Goal: Book appointment/travel/reservation

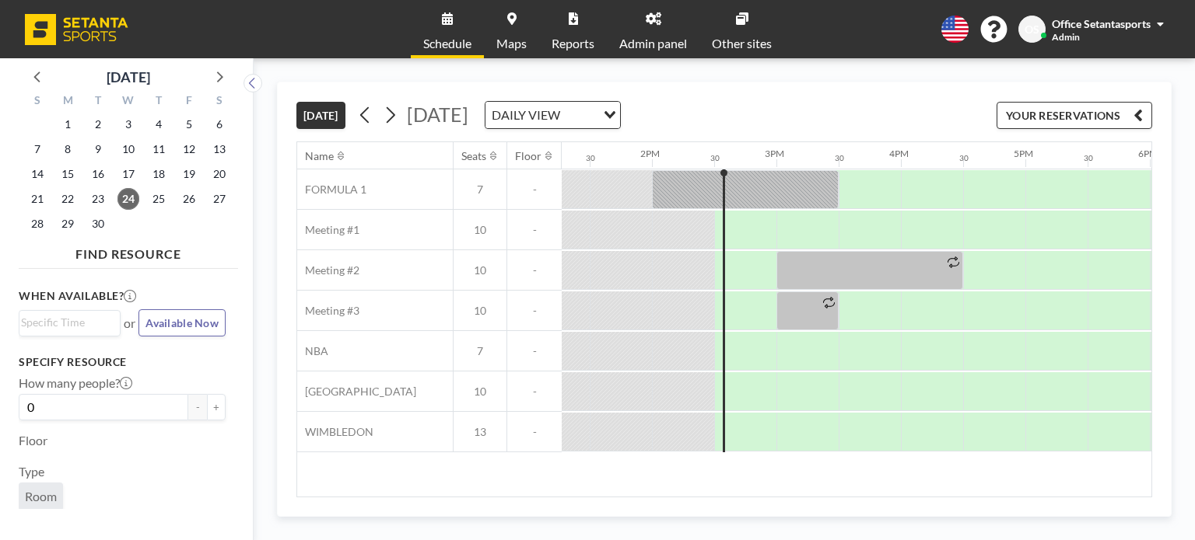
scroll to position [0, 1702]
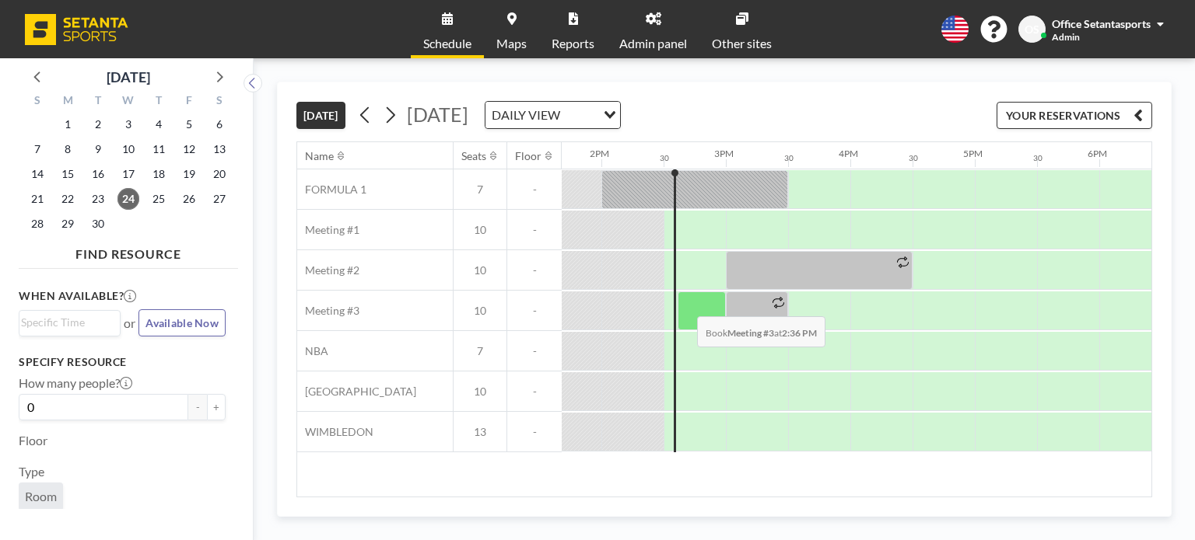
click at [684, 304] on div at bounding box center [701, 311] width 48 height 39
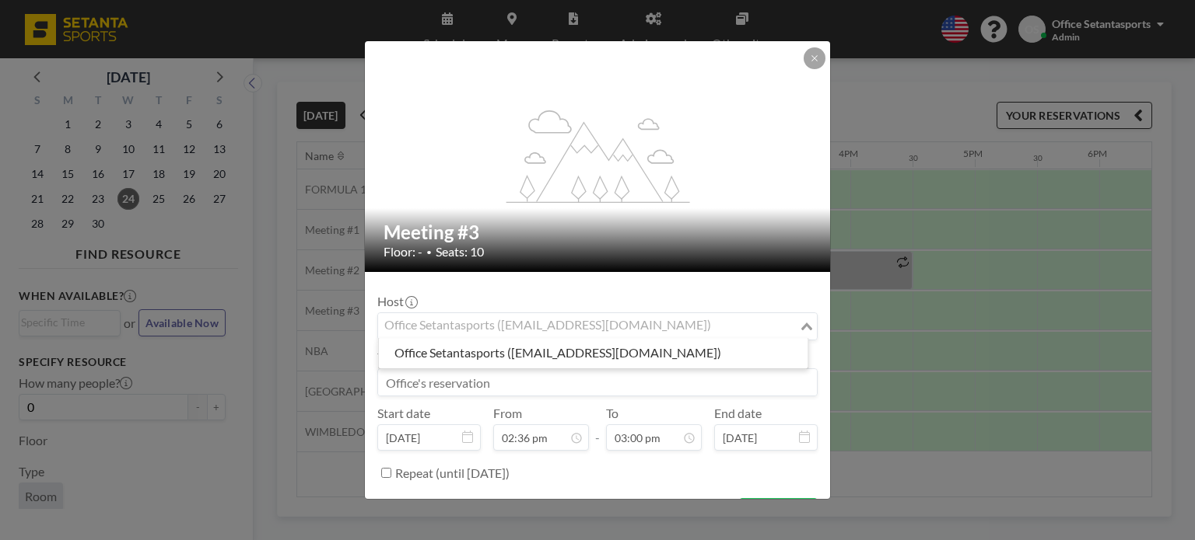
click at [532, 324] on div "Office Setantasports ([EMAIL_ADDRESS][DOMAIN_NAME])" at bounding box center [588, 324] width 421 height 23
type input "ნ"
type input "n"
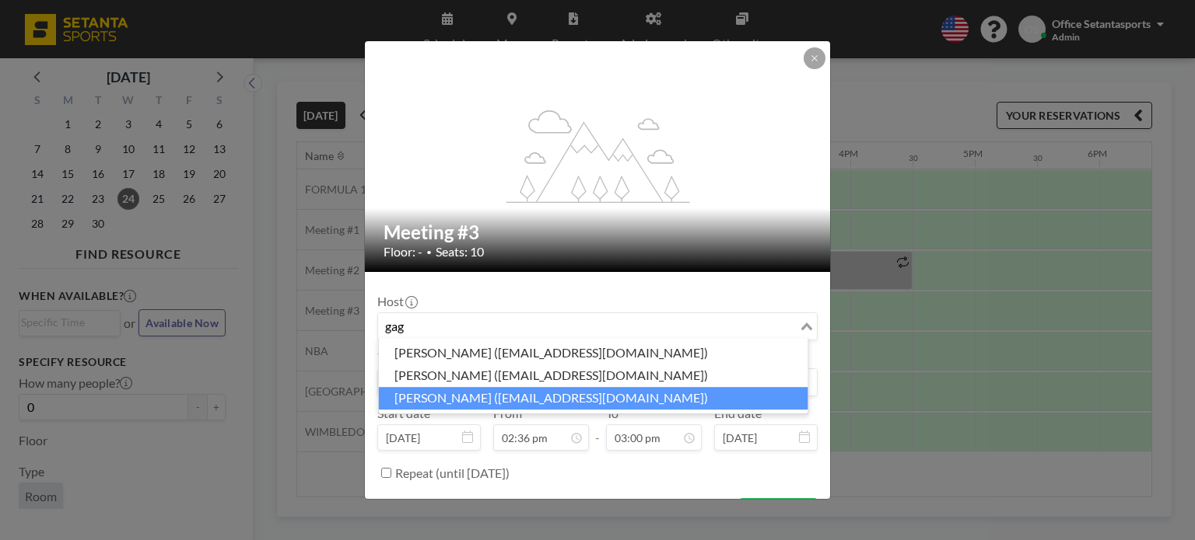
click at [475, 397] on li "[PERSON_NAME] ([EMAIL_ADDRESS][DOMAIN_NAME])" at bounding box center [593, 398] width 429 height 23
type input "gag"
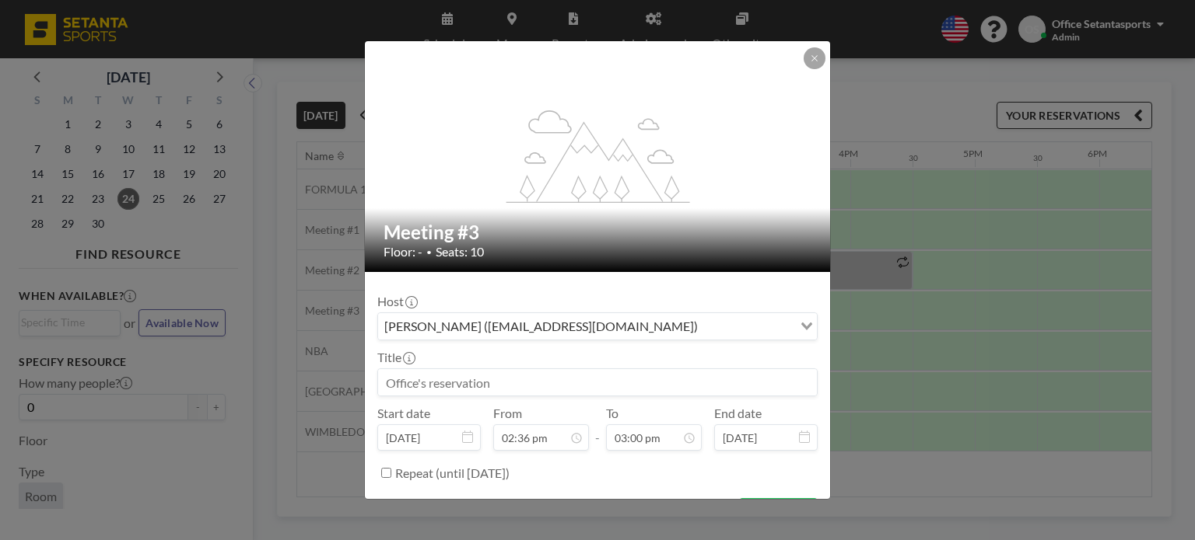
click at [453, 379] on input at bounding box center [597, 382] width 439 height 26
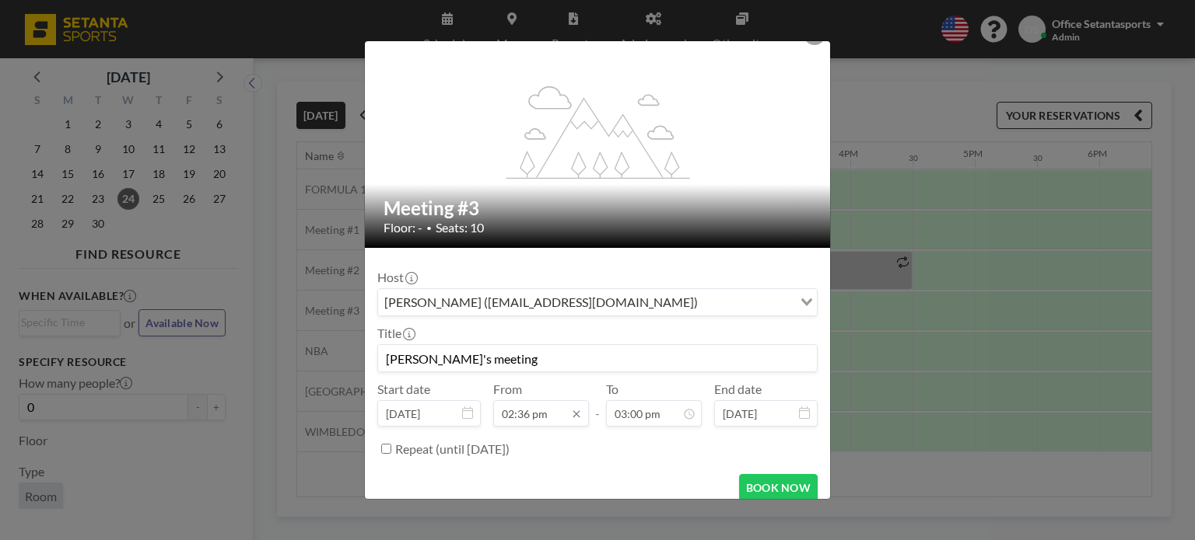
scroll to position [37, 0]
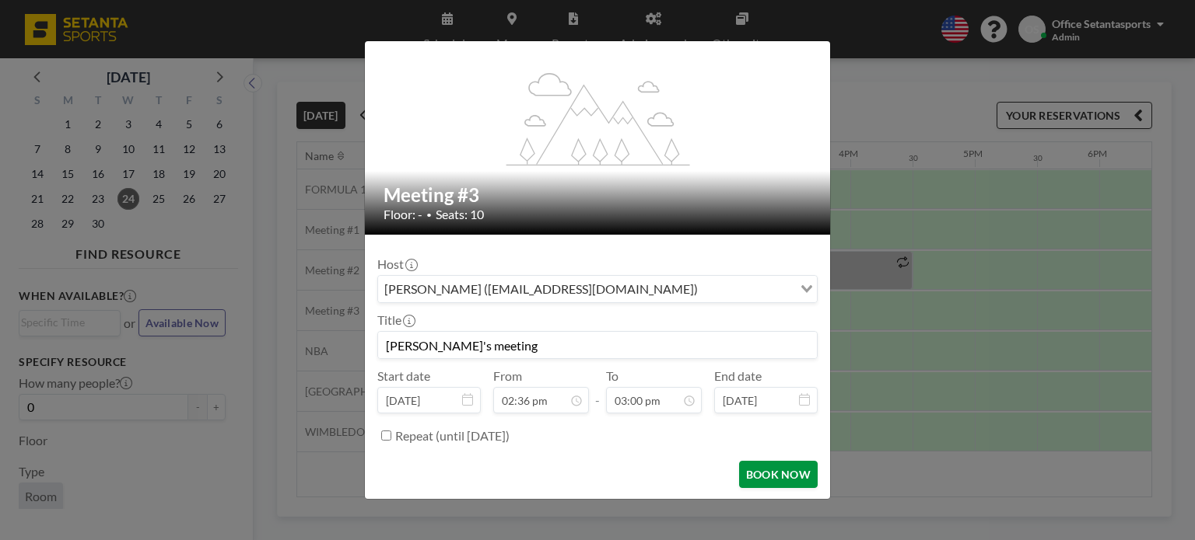
type input "[PERSON_NAME]'s meeting"
click at [765, 475] on button "BOOK NOW" at bounding box center [778, 474] width 79 height 27
